Goal: Transaction & Acquisition: Purchase product/service

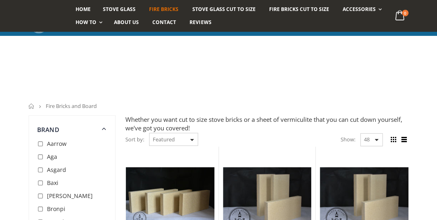
scroll to position [125, 0]
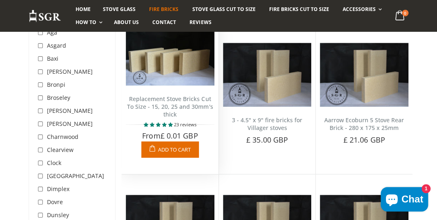
click at [166, 108] on link "Replacement Stove Bricks Cut To Size - 15, 20, 25 and 30mm's thick" at bounding box center [170, 106] width 86 height 23
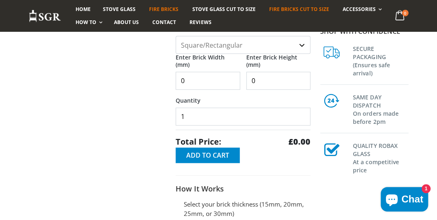
scroll to position [244, 0]
click at [208, 79] on input "0" at bounding box center [208, 81] width 65 height 18
type input "0400"
click at [269, 78] on input "0" at bounding box center [278, 81] width 65 height 18
type input "0200"
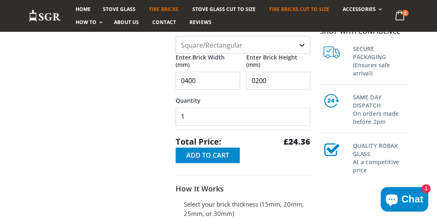
click at [302, 43] on select "Square/Rectangular Shaped (+£8)" at bounding box center [243, 45] width 135 height 18
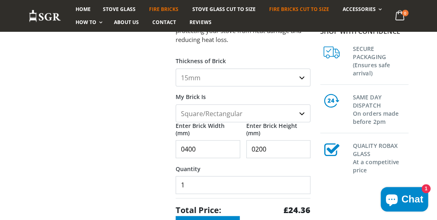
scroll to position [163, 0]
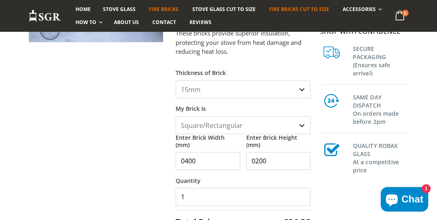
click at [298, 89] on select "15mm 20mm 25mm 30mm" at bounding box center [243, 89] width 135 height 18
select select "25mm"
click at [176, 80] on select "15mm 20mm 25mm 30mm" at bounding box center [243, 89] width 135 height 18
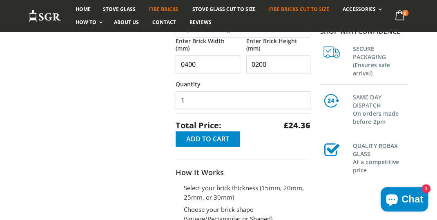
scroll to position [277, 0]
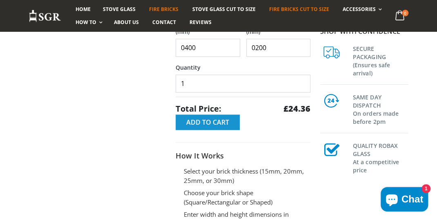
click at [206, 122] on span "Add to Cart" at bounding box center [207, 122] width 43 height 9
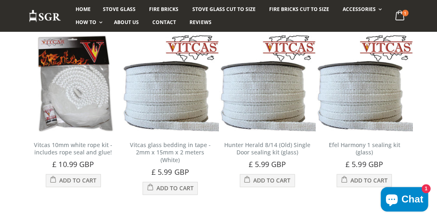
scroll to position [280, 0]
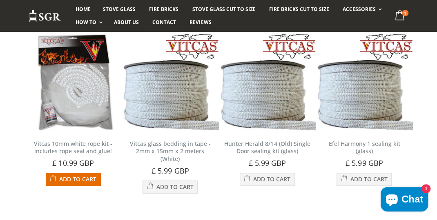
click at [73, 180] on span "Add to Cart" at bounding box center [77, 180] width 37 height 8
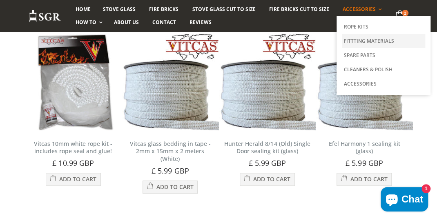
click at [357, 40] on link "Fittting Materials" at bounding box center [383, 41] width 83 height 14
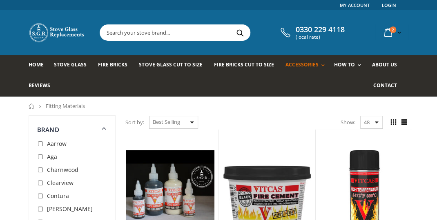
click at [39, 143] on input "checkbox" at bounding box center [41, 144] width 8 height 8
checkbox input "true"
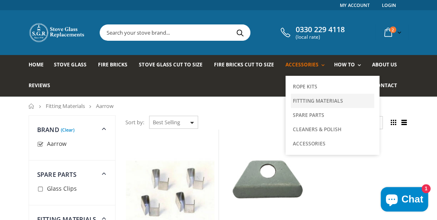
click at [303, 101] on link "Fittting Materials" at bounding box center [332, 101] width 83 height 14
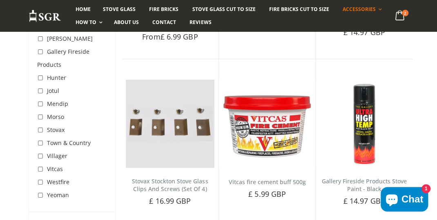
scroll to position [268, 0]
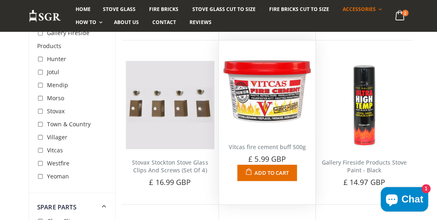
click at [266, 95] on img at bounding box center [267, 89] width 89 height 89
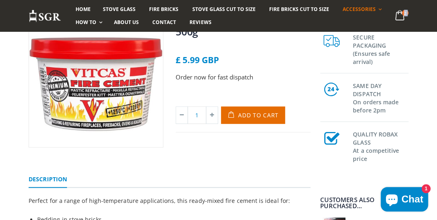
scroll to position [105, 0]
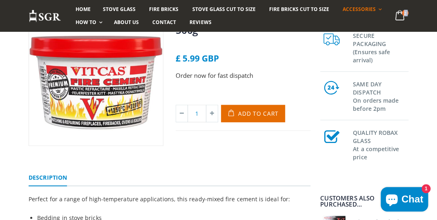
drag, startPoint x: 256, startPoint y: 113, endPoint x: 261, endPoint y: 117, distance: 6.7
click at [256, 113] on span "Add to Cart" at bounding box center [258, 114] width 40 height 8
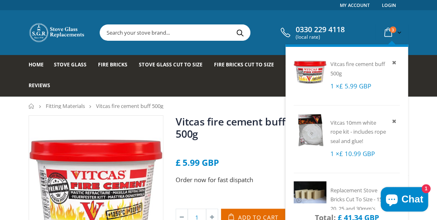
click at [389, 30] on icon at bounding box center [388, 32] width 14 height 15
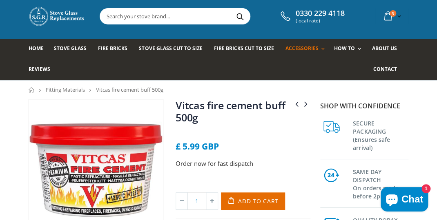
scroll to position [12, 0]
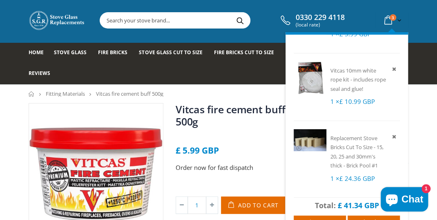
click at [387, 17] on icon at bounding box center [388, 20] width 14 height 15
click at [385, 16] on icon at bounding box center [388, 20] width 14 height 15
click at [305, 183] on li "Replacement Stove Bricks Cut To Size - 15, 20, 25 and 30mm's thick - Brick Pool…" at bounding box center [347, 159] width 106 height 77
click at [355, 204] on span "£ 41.34 GBP" at bounding box center [358, 206] width 41 height 10
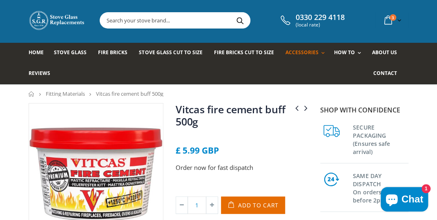
click at [425, 185] on span "1" at bounding box center [425, 189] width 9 height 9
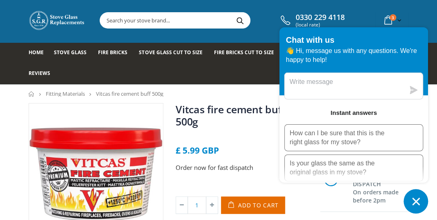
click at [412, 199] on icon "Chat window" at bounding box center [415, 201] width 7 height 7
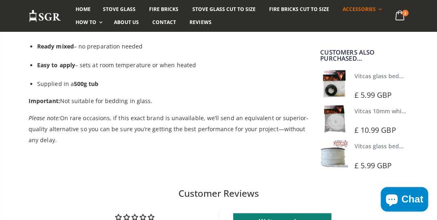
scroll to position [395, 0]
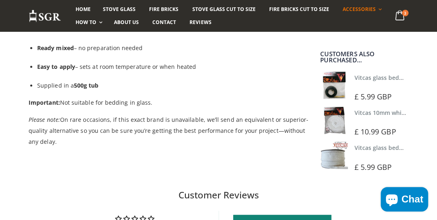
drag, startPoint x: 436, startPoint y: 126, endPoint x: 434, endPoint y: 102, distance: 24.1
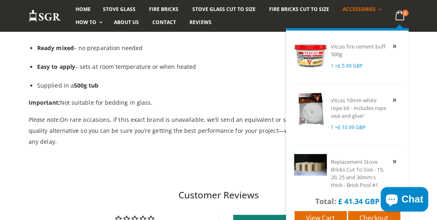
click at [377, 36] on li "Vitcas fire cement buff 500g 1 × £ 5.99 GBP" at bounding box center [347, 58] width 106 height 54
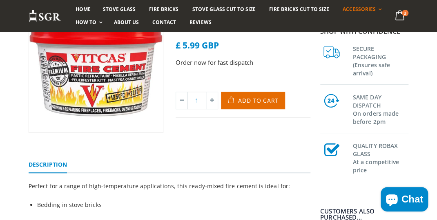
scroll to position [111, 0]
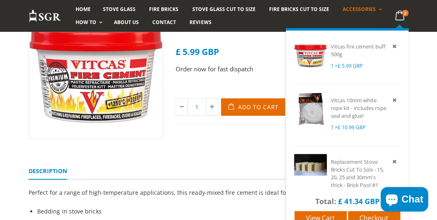
click at [400, 13] on icon at bounding box center [400, 15] width 16 height 15
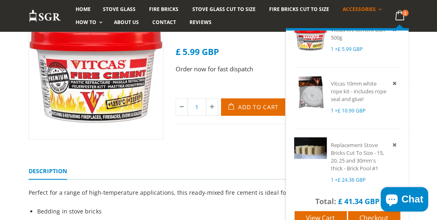
scroll to position [24, 0]
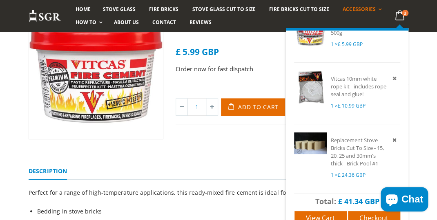
click at [401, 15] on icon at bounding box center [400, 15] width 16 height 15
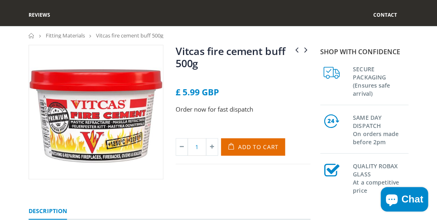
scroll to position [0, 0]
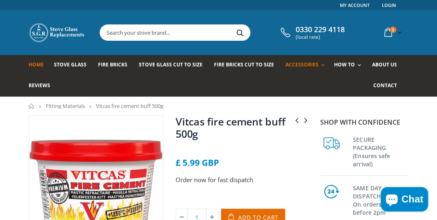
click at [36, 65] on span "Home" at bounding box center [36, 64] width 15 height 7
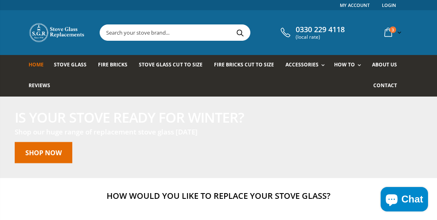
click at [388, 33] on icon at bounding box center [388, 32] width 14 height 15
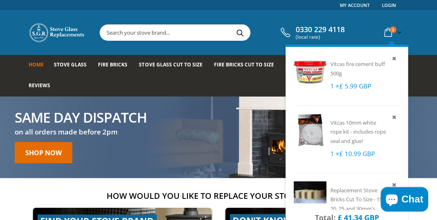
click at [389, 33] on icon at bounding box center [388, 32] width 14 height 15
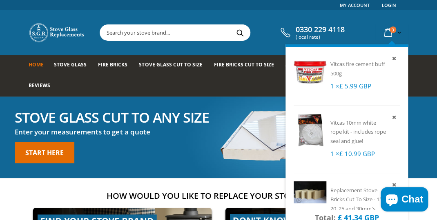
click at [389, 33] on icon at bounding box center [388, 32] width 14 height 15
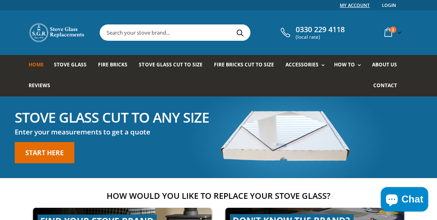
click at [358, 5] on link "My Account" at bounding box center [355, 5] width 30 height 10
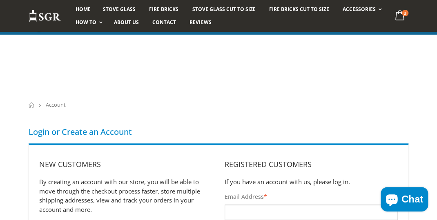
scroll to position [132, 0]
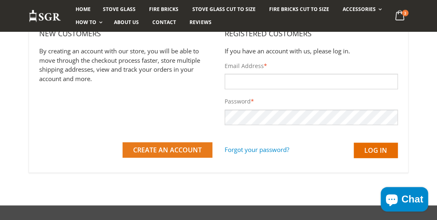
click at [159, 149] on span "Create an Account" at bounding box center [167, 150] width 69 height 9
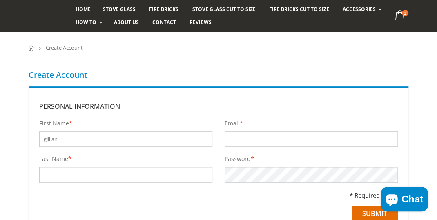
scroll to position [62, 0]
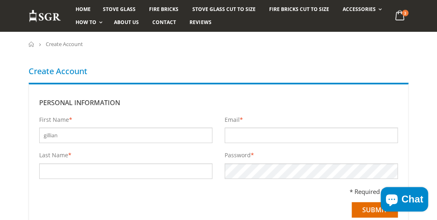
type input "gillian"
click at [53, 170] on input "Last Name *" at bounding box center [125, 172] width 173 height 16
type input "Field"
type input "[EMAIL_ADDRESS][DOMAIN_NAME]"
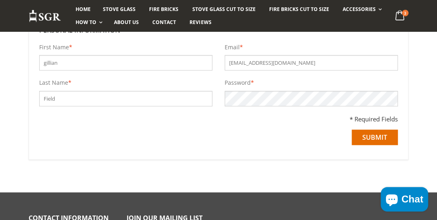
scroll to position [136, 0]
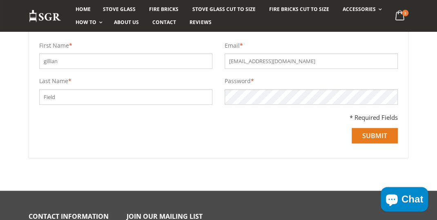
click at [376, 134] on input "Submit" at bounding box center [375, 136] width 46 height 16
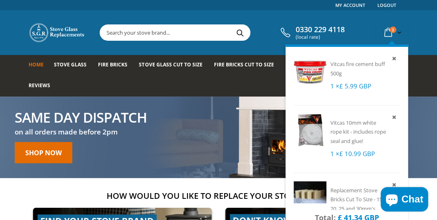
click at [387, 33] on icon at bounding box center [388, 32] width 14 height 15
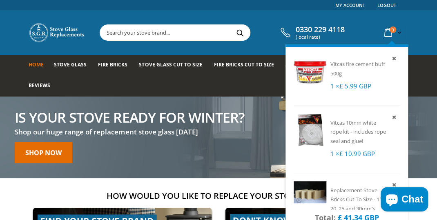
click at [390, 31] on span "3" at bounding box center [393, 30] width 7 height 7
click at [399, 32] on link "3 item(s)" at bounding box center [392, 32] width 22 height 16
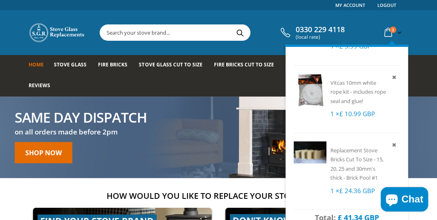
scroll to position [49, 0]
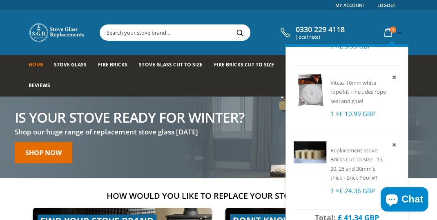
click at [397, 31] on link "3 item(s)" at bounding box center [392, 32] width 22 height 16
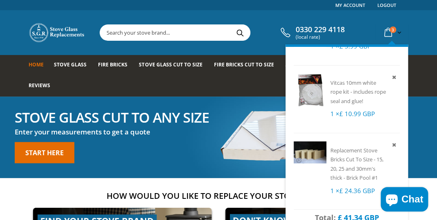
scroll to position [0, 0]
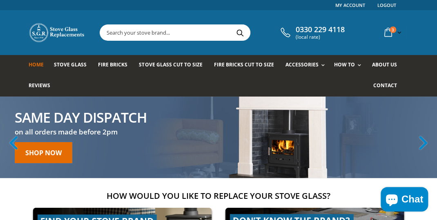
click at [42, 155] on link "Shop Now" at bounding box center [44, 152] width 58 height 21
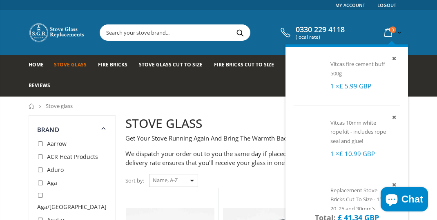
click at [388, 32] on icon at bounding box center [388, 32] width 14 height 15
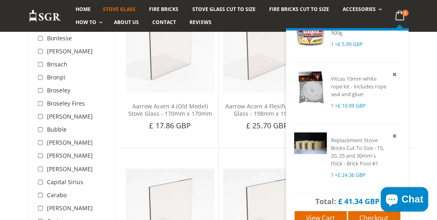
scroll to position [379, 0]
click at [398, 16] on icon at bounding box center [400, 15] width 16 height 15
click at [354, 201] on span "£ 41.34 GBP" at bounding box center [358, 202] width 41 height 10
click at [384, 46] on li "Vitcas fire cement buff 500g 1 × £ 5.99 GBP" at bounding box center [347, 36] width 106 height 54
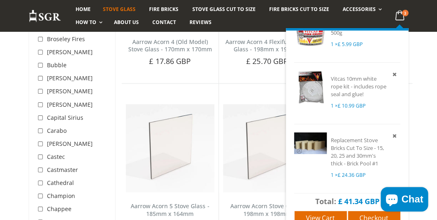
scroll to position [444, 0]
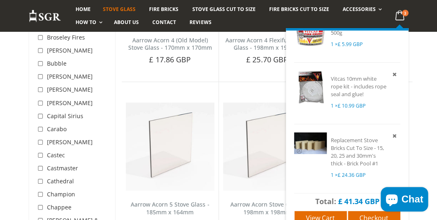
click at [396, 17] on icon at bounding box center [400, 15] width 16 height 15
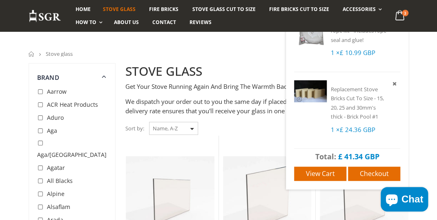
scroll to position [65, 0]
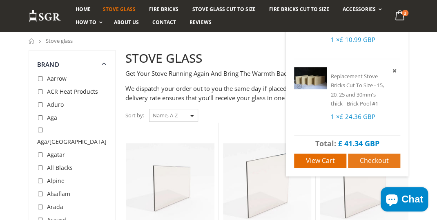
click at [381, 160] on span "Checkout" at bounding box center [374, 160] width 29 height 9
